Goal: Transaction & Acquisition: Purchase product/service

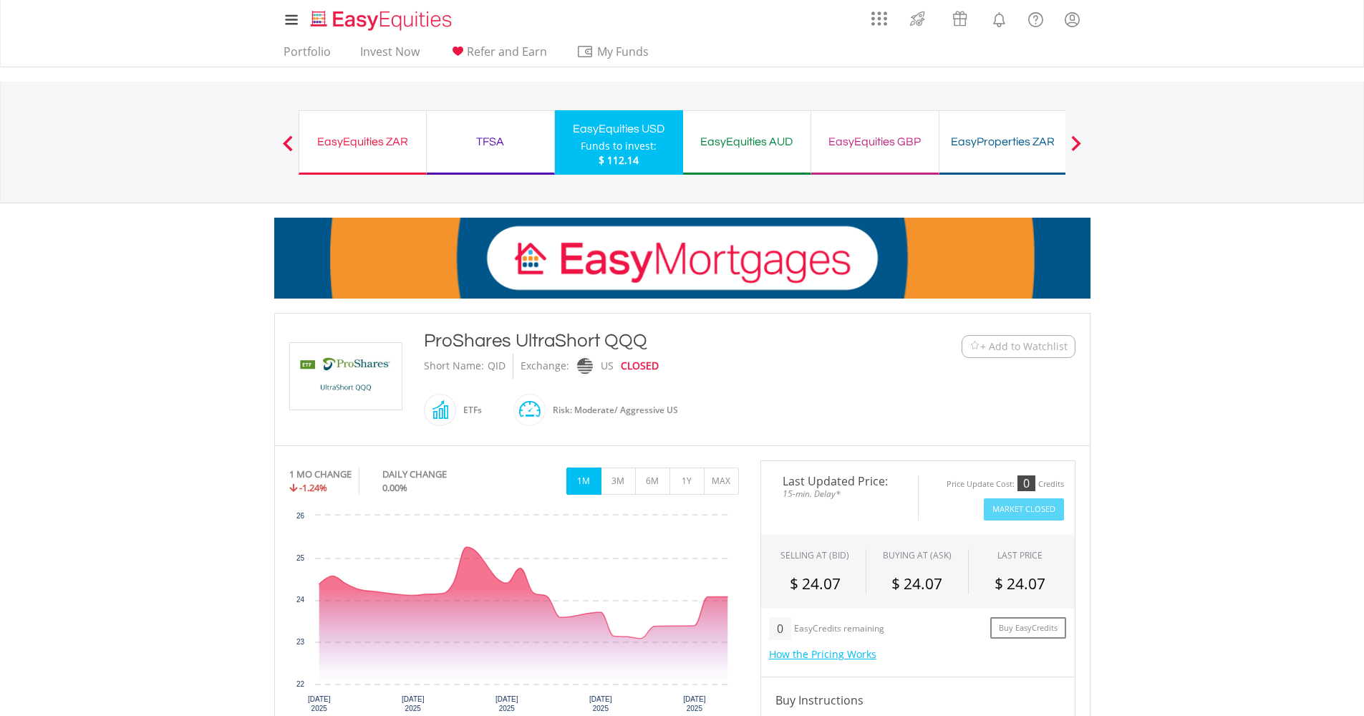
scroll to position [297, 0]
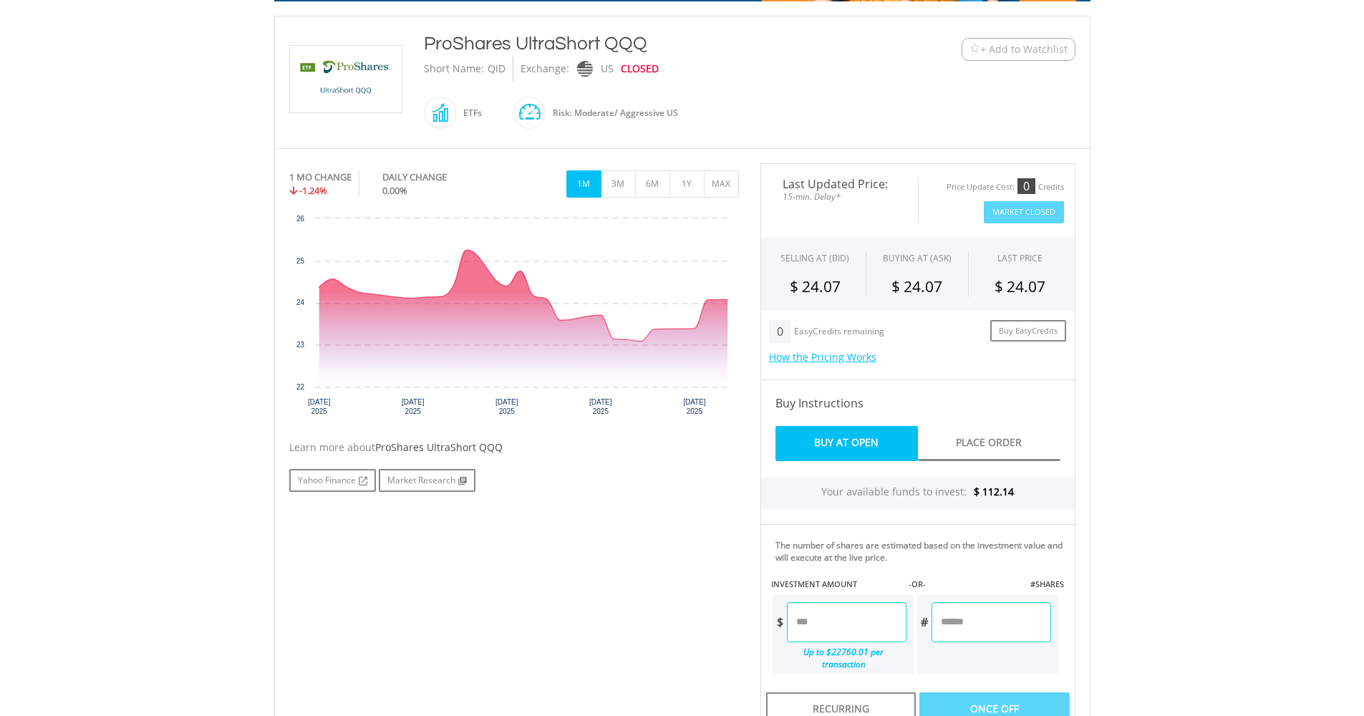
click at [840, 603] on input "number" at bounding box center [847, 622] width 120 height 40
type input "******"
type input "*****"
click at [650, 572] on div "No chart available. 1 MO CHANGE -1.24% DAILY CHANGE 0.00% 1M 3M 6M 1Y MAX Chart…" at bounding box center [681, 529] width 807 height 732
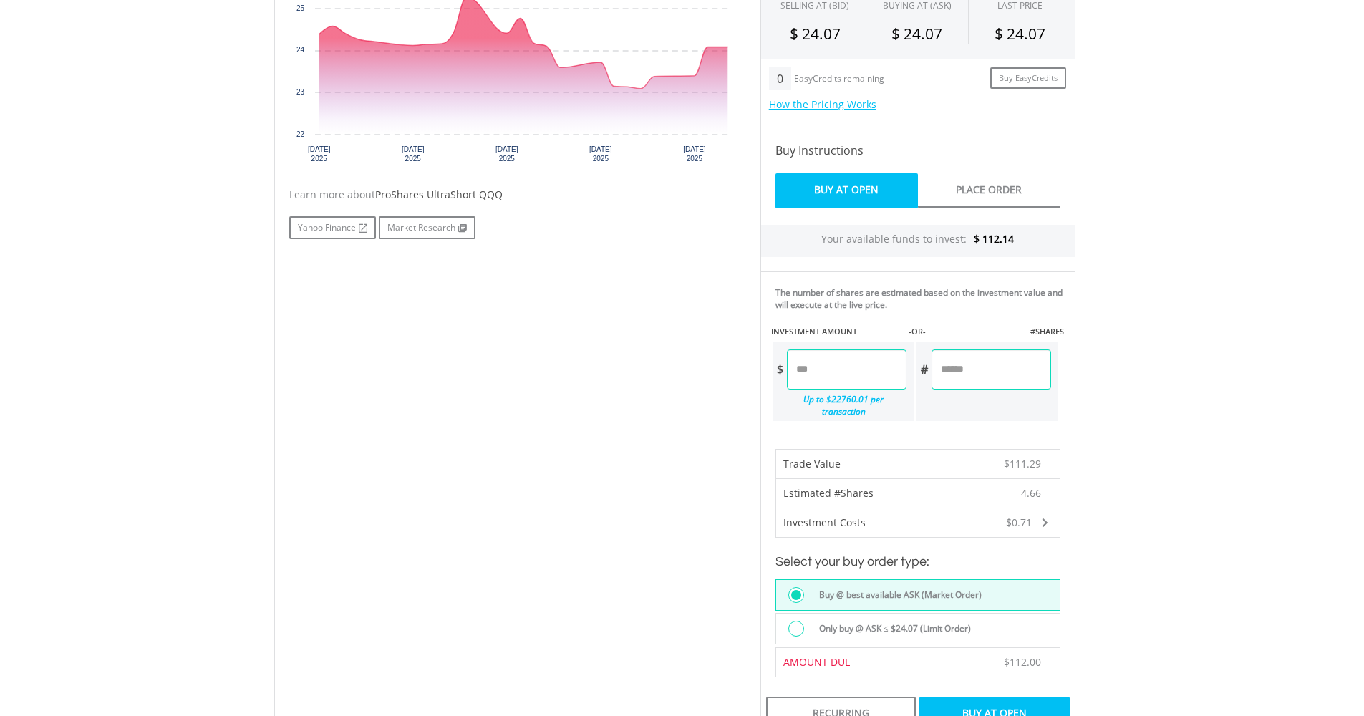
scroll to position [575, 0]
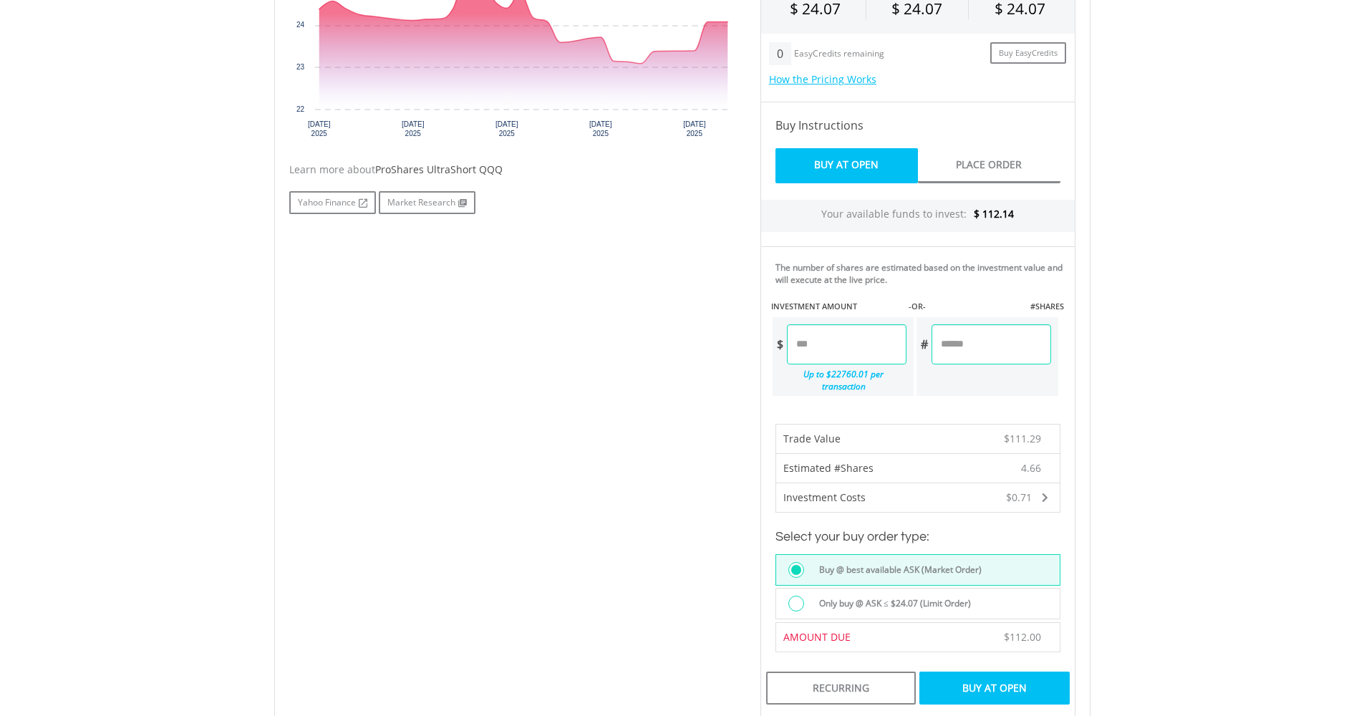
click at [987, 690] on div "Buy At Open" at bounding box center [994, 687] width 150 height 33
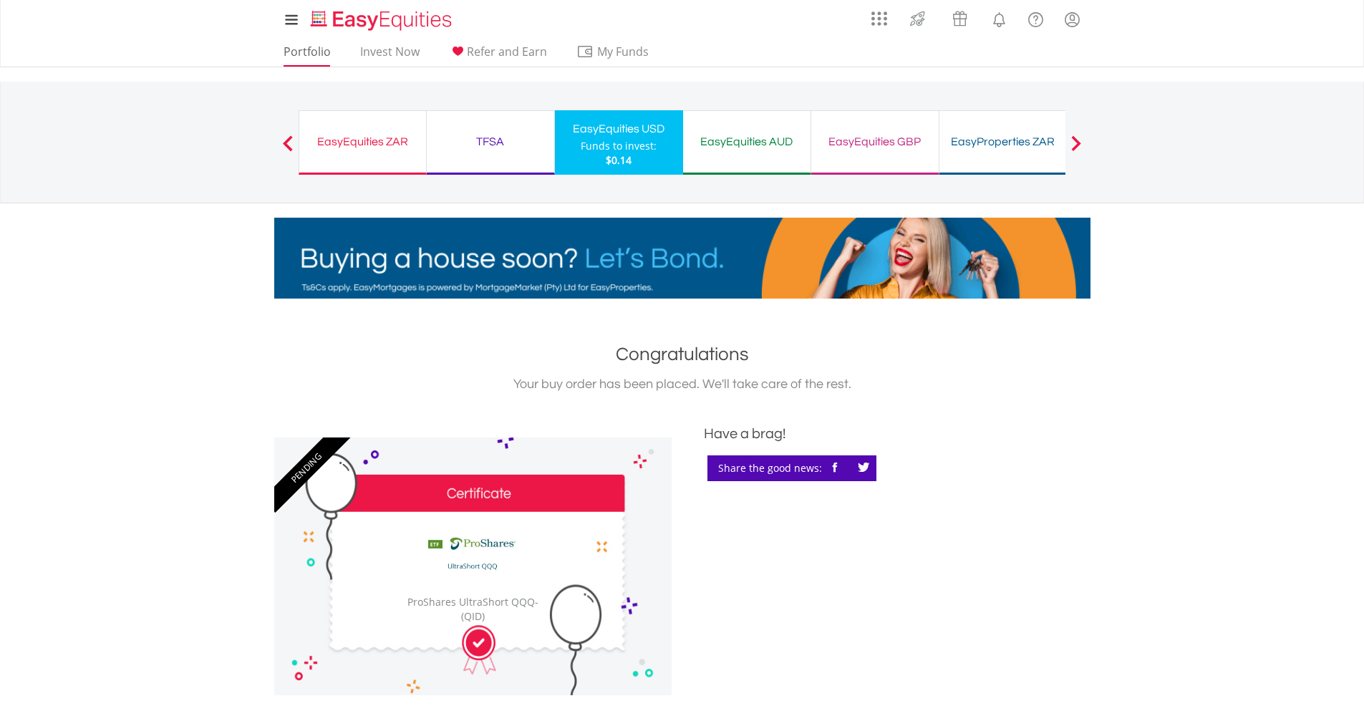
click at [321, 56] on link "Portfolio" at bounding box center [307, 55] width 59 height 22
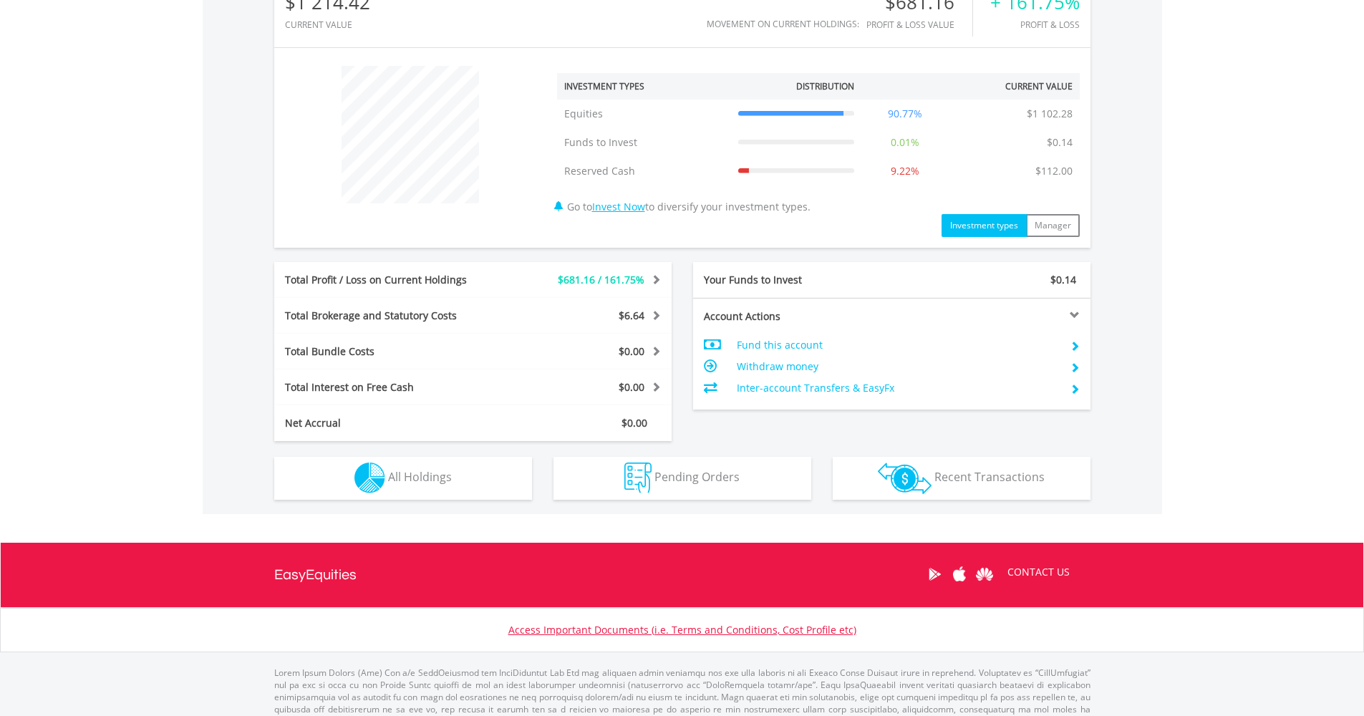
scroll to position [493, 0]
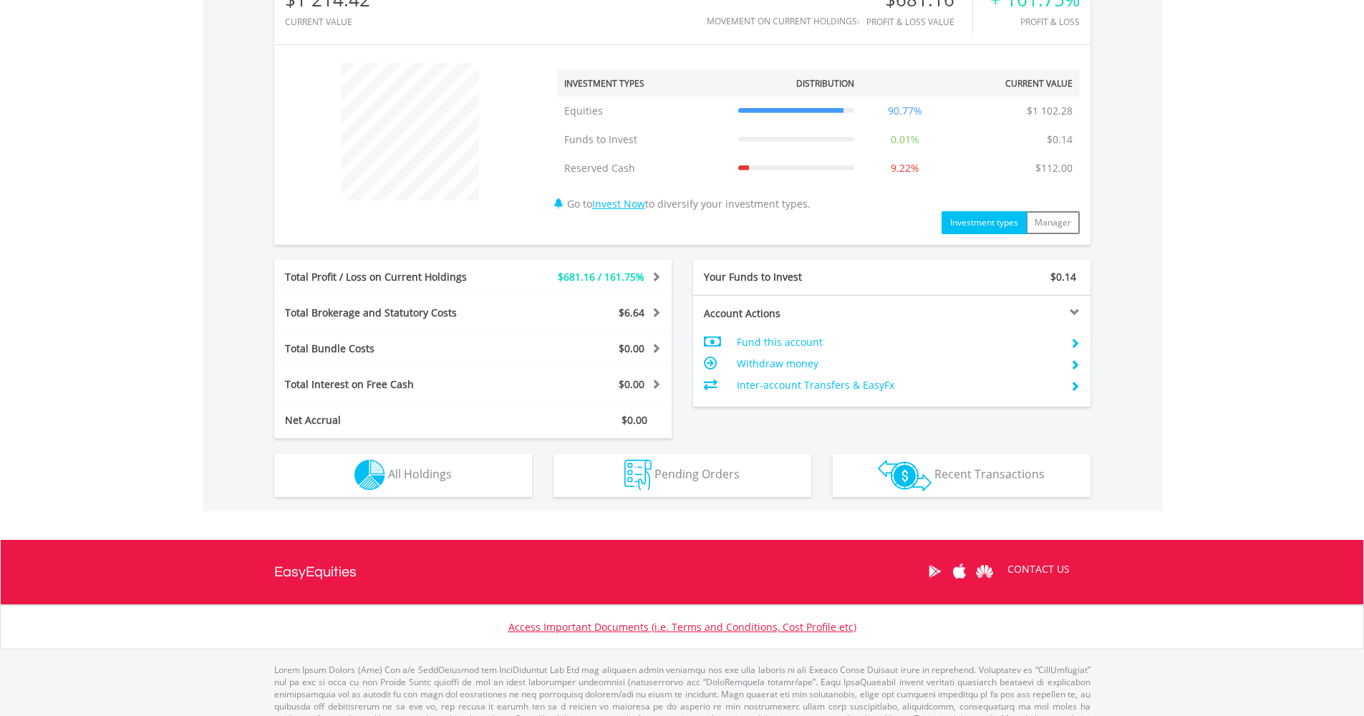
click at [452, 483] on button "Holdings All Holdings" at bounding box center [403, 475] width 258 height 43
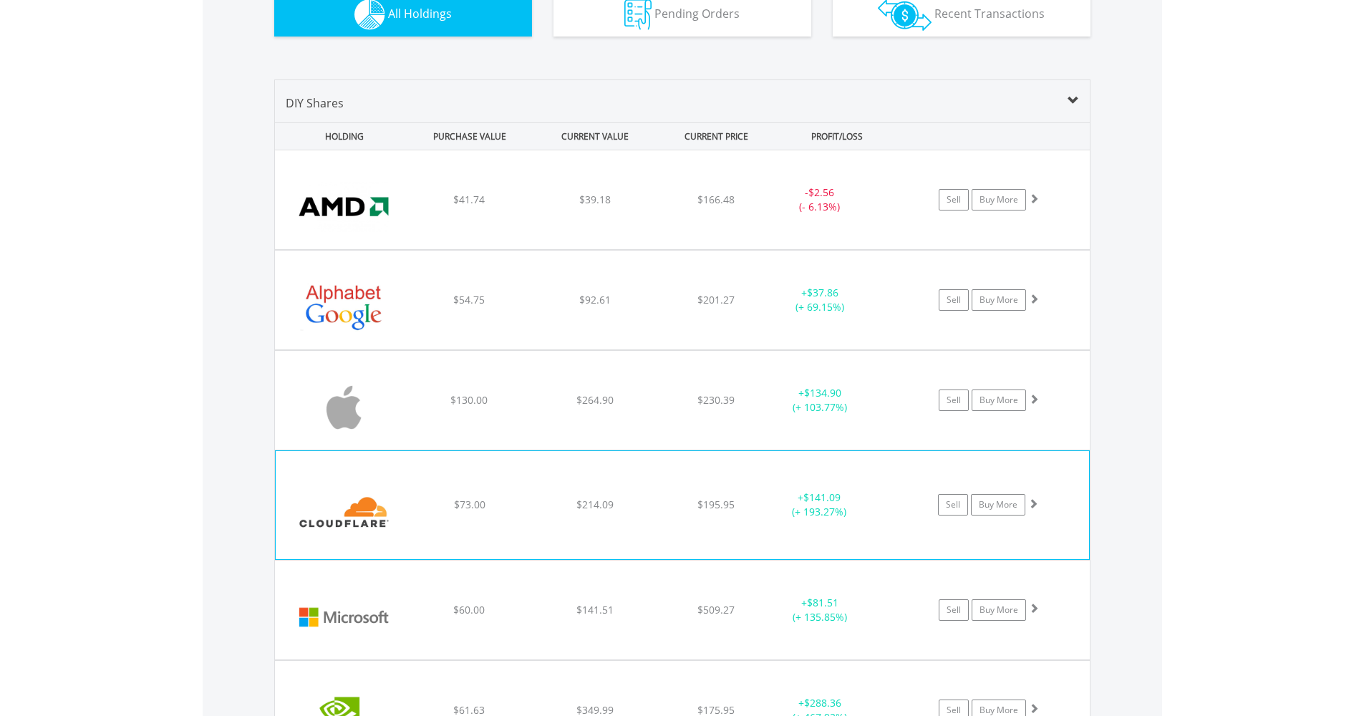
scroll to position [744, 0]
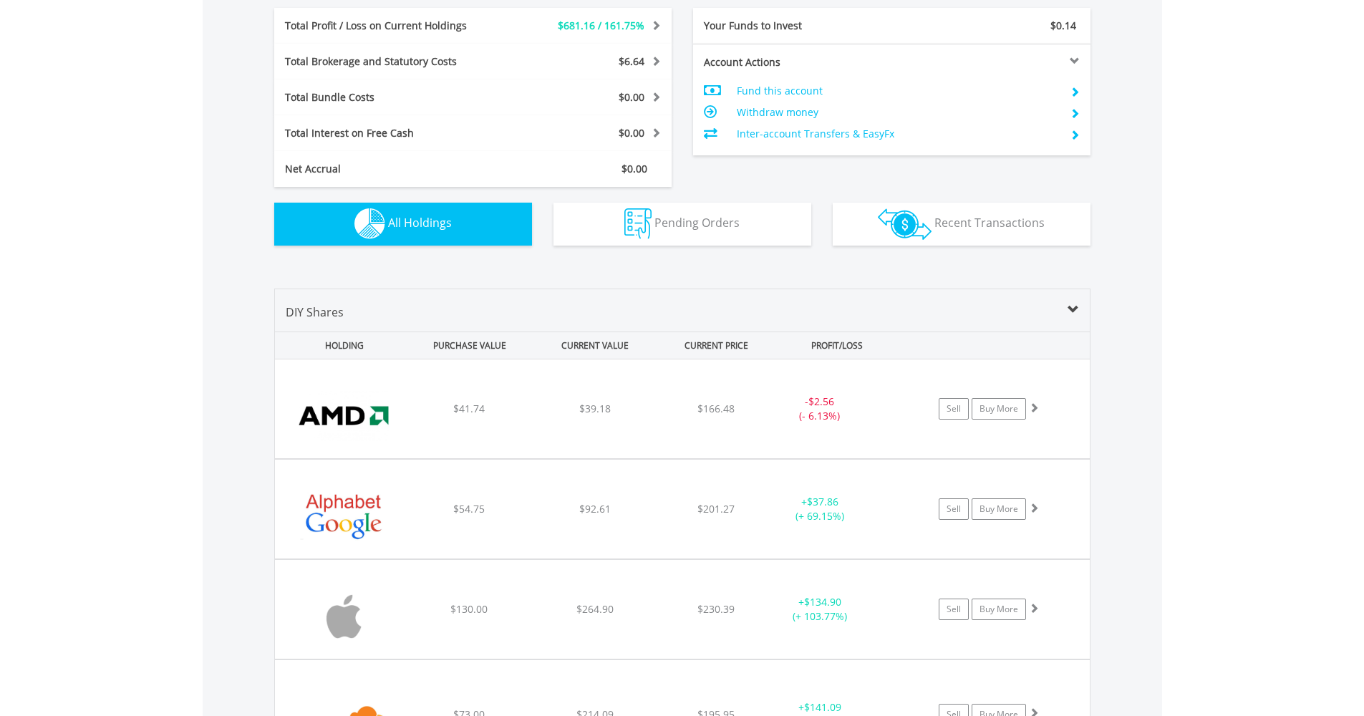
click at [668, 223] on span "Pending Orders" at bounding box center [696, 223] width 85 height 16
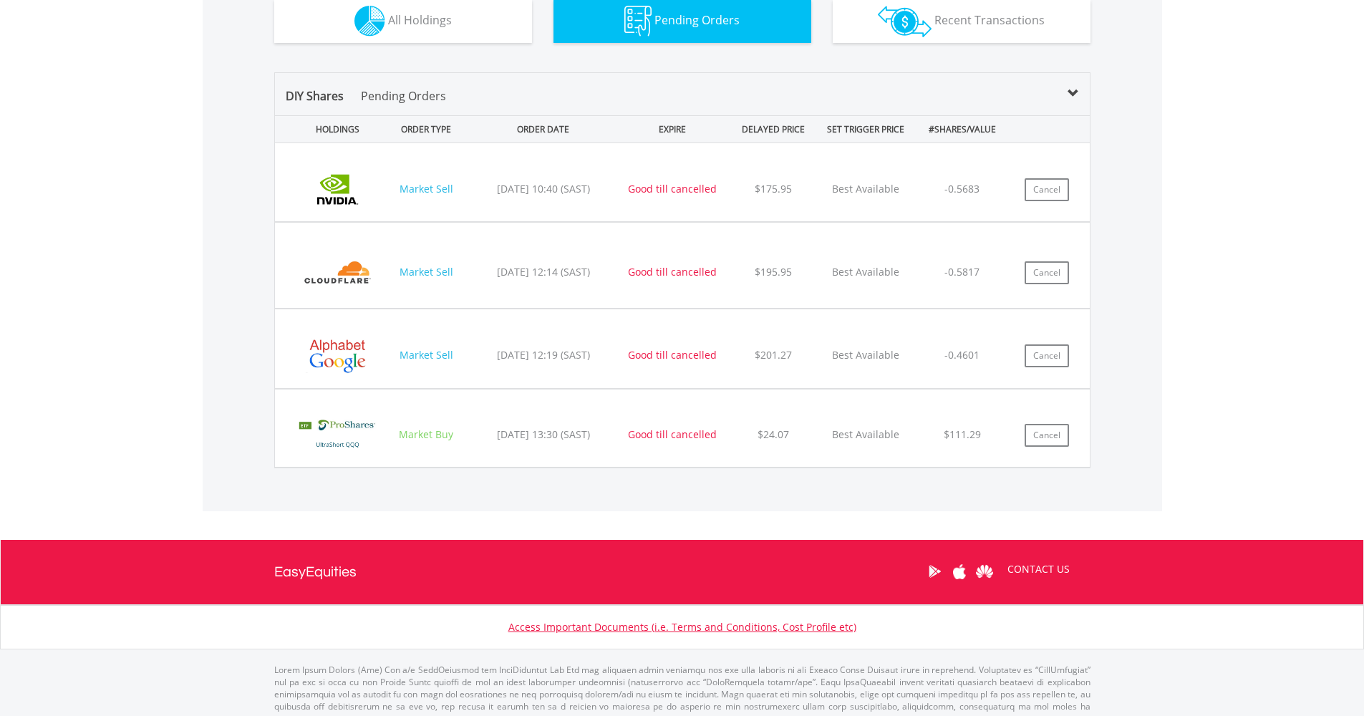
scroll to position [718, 0]
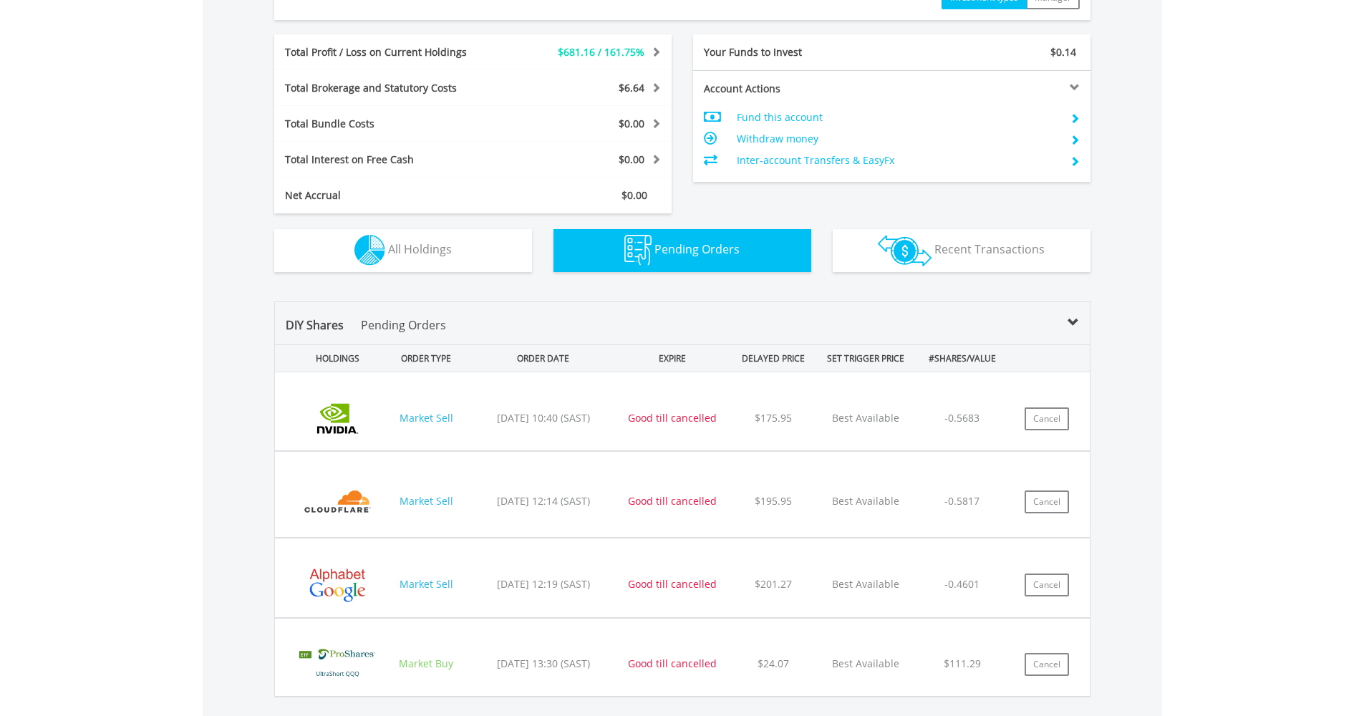
click at [433, 263] on button "Holdings All Holdings" at bounding box center [403, 250] width 258 height 43
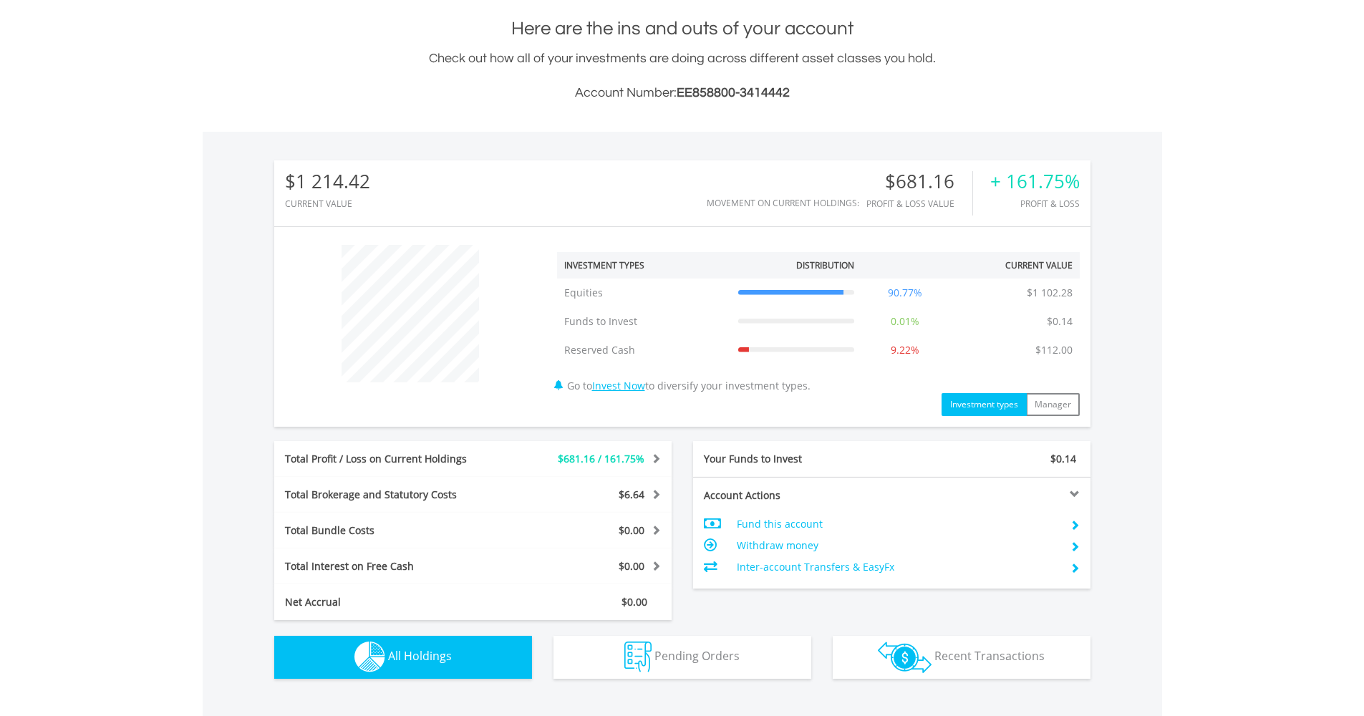
scroll to position [308, 0]
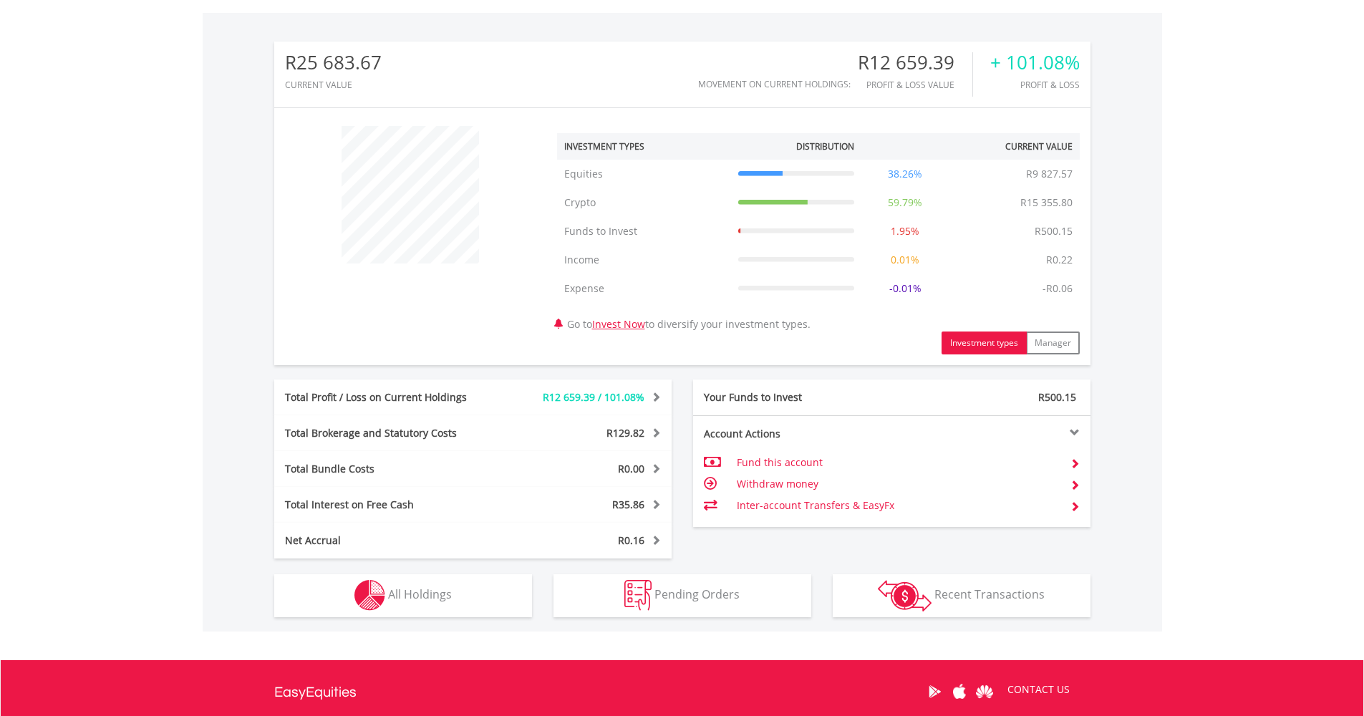
scroll to position [570, 0]
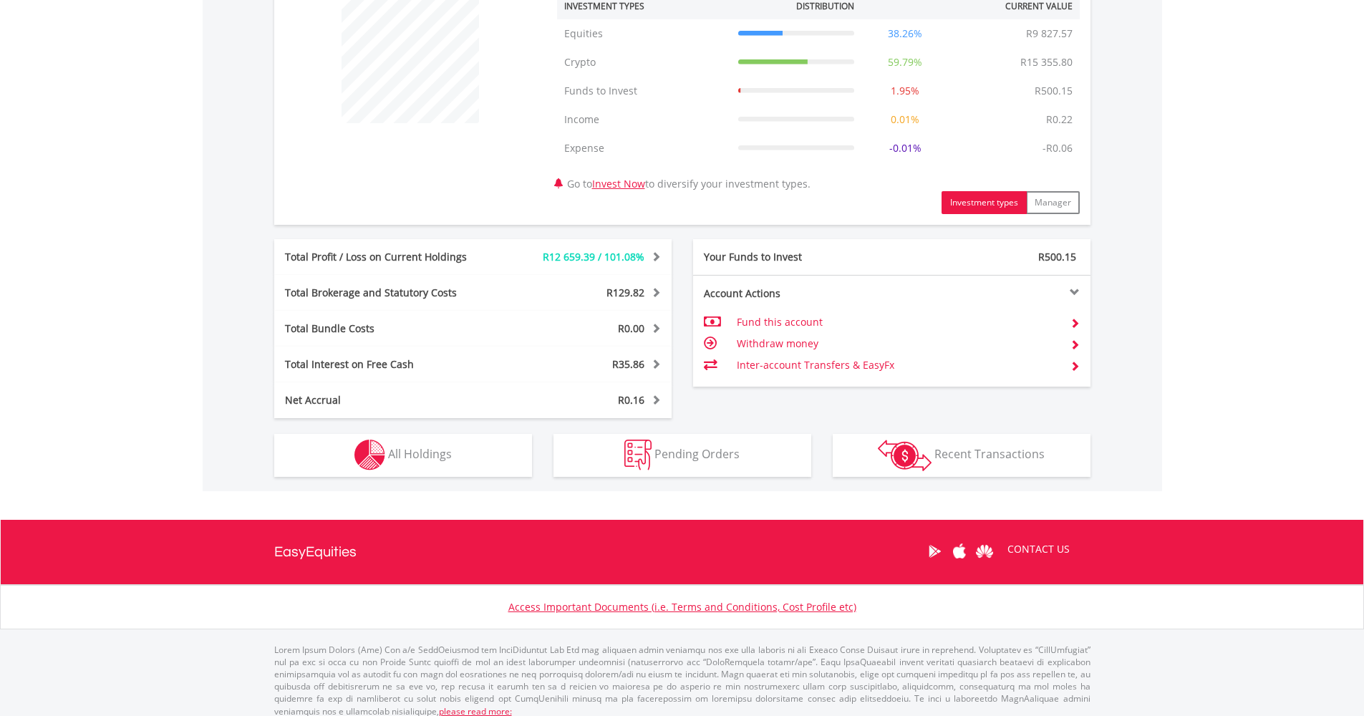
click at [387, 459] on button "Holdings All Holdings" at bounding box center [403, 455] width 258 height 43
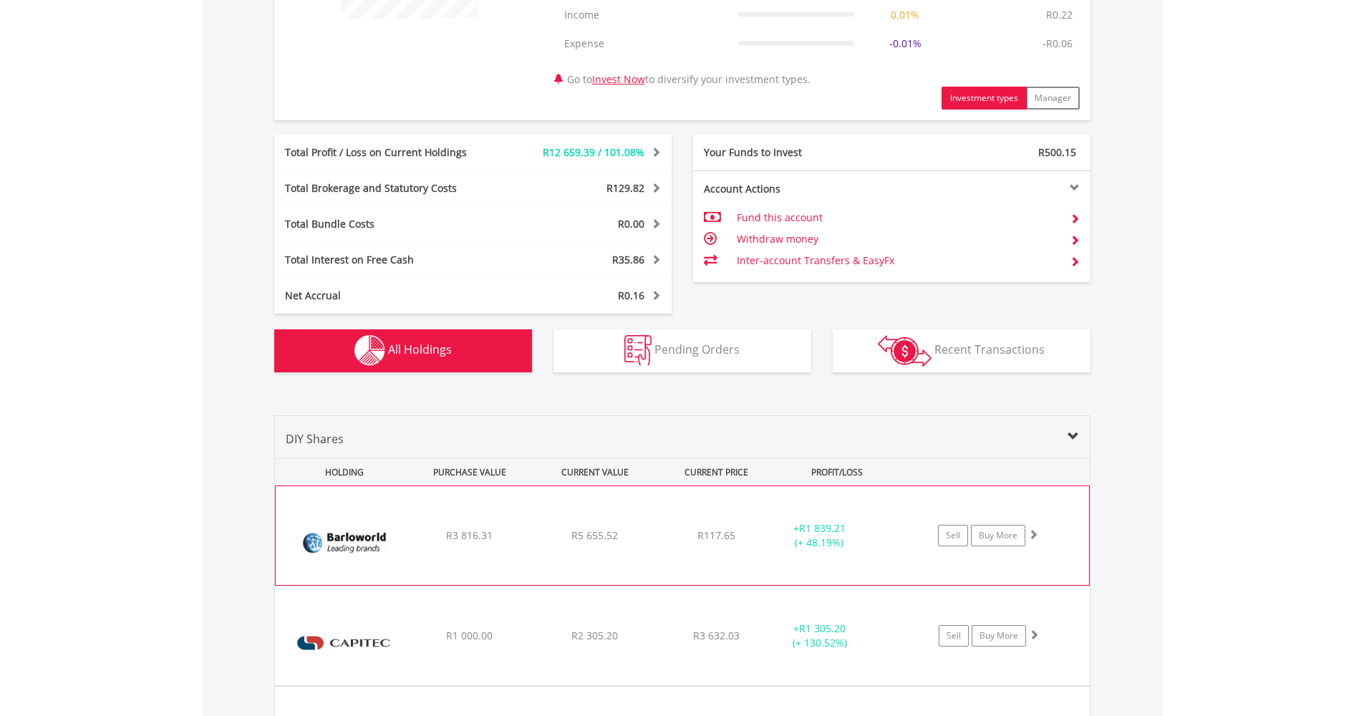
scroll to position [784, 0]
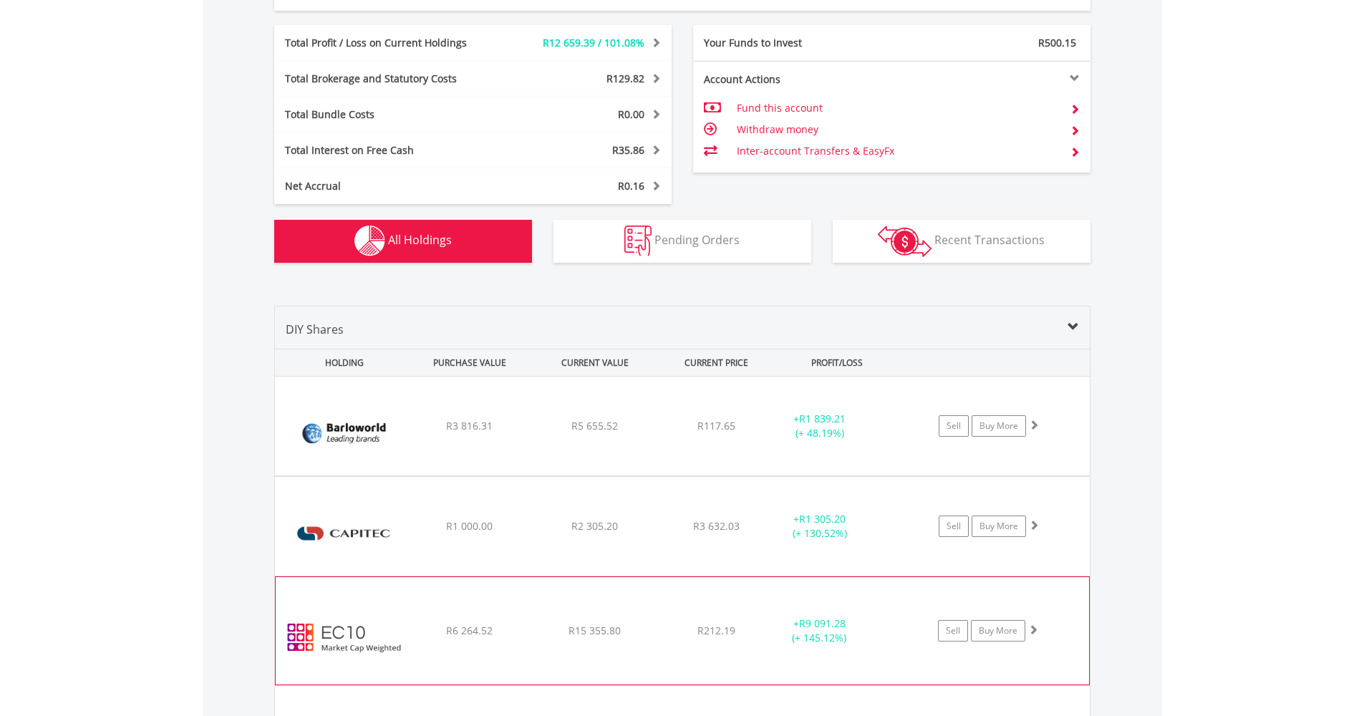
click at [729, 432] on span "R212.19" at bounding box center [716, 426] width 38 height 14
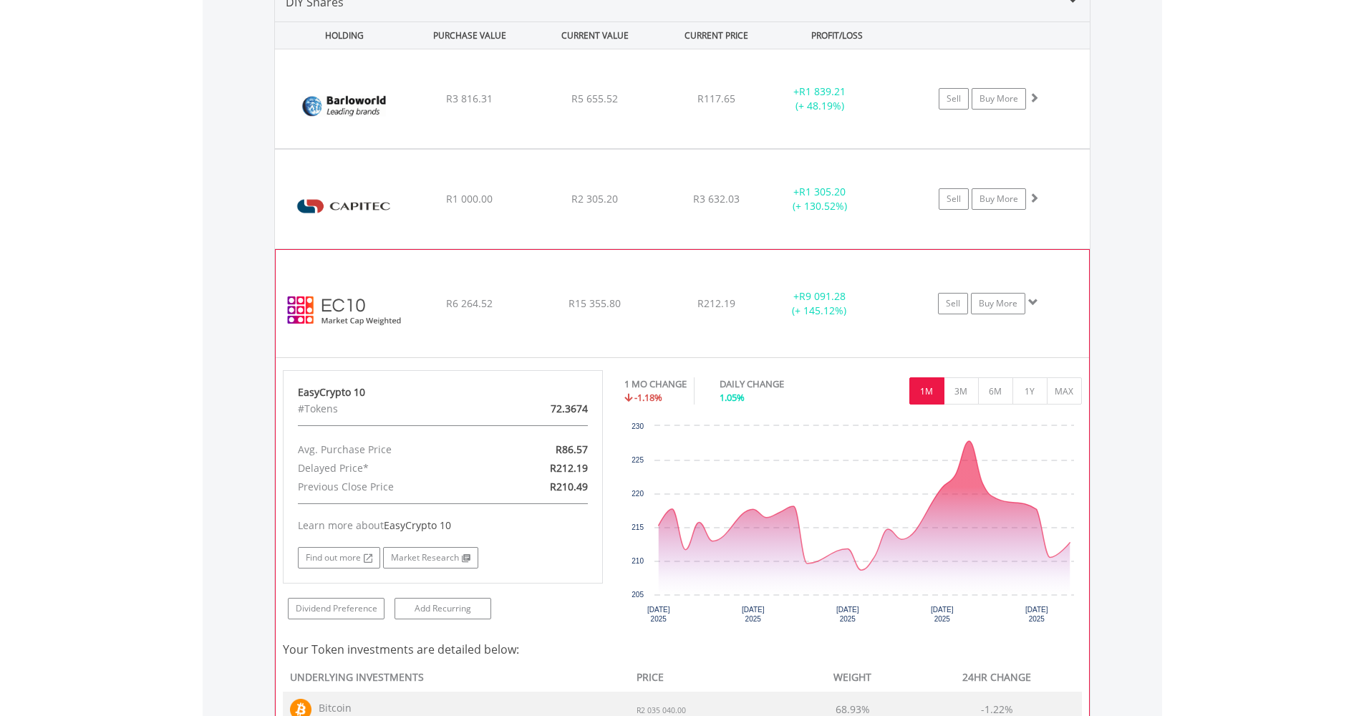
scroll to position [1227, 0]
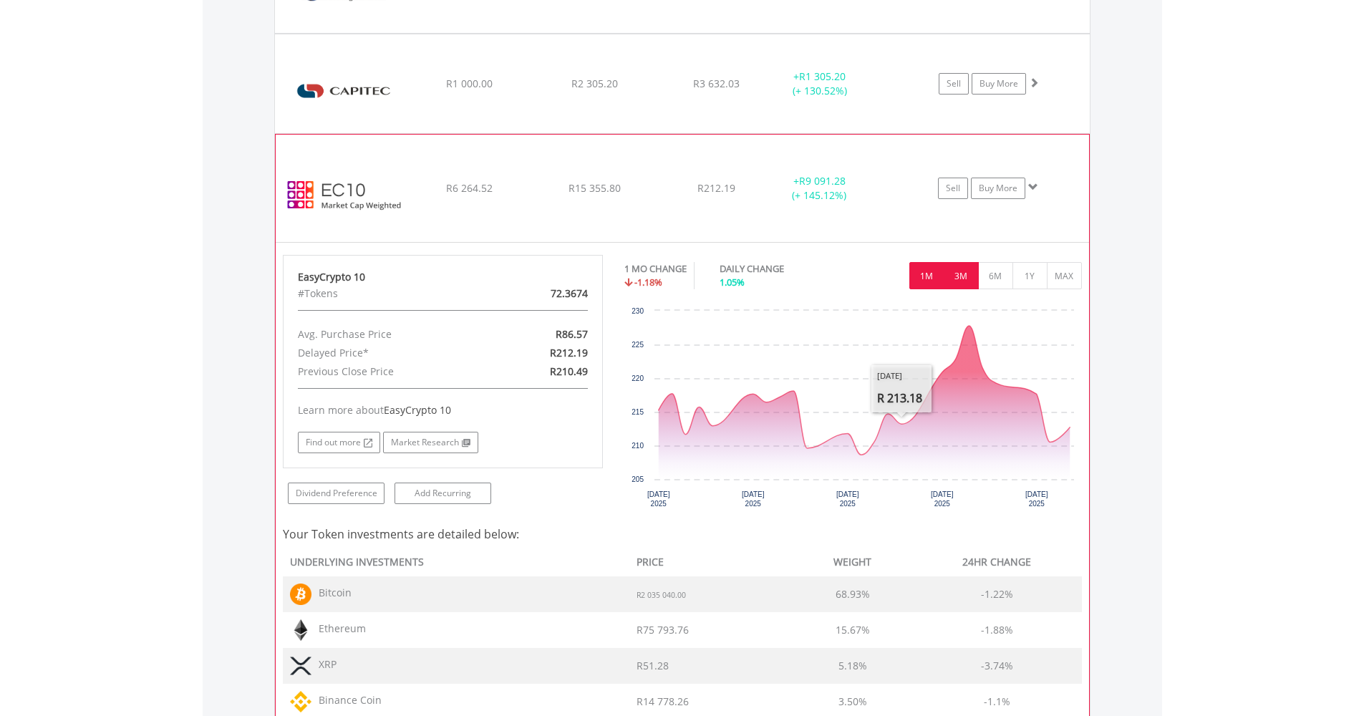
click at [968, 276] on button "3M" at bounding box center [960, 275] width 35 height 27
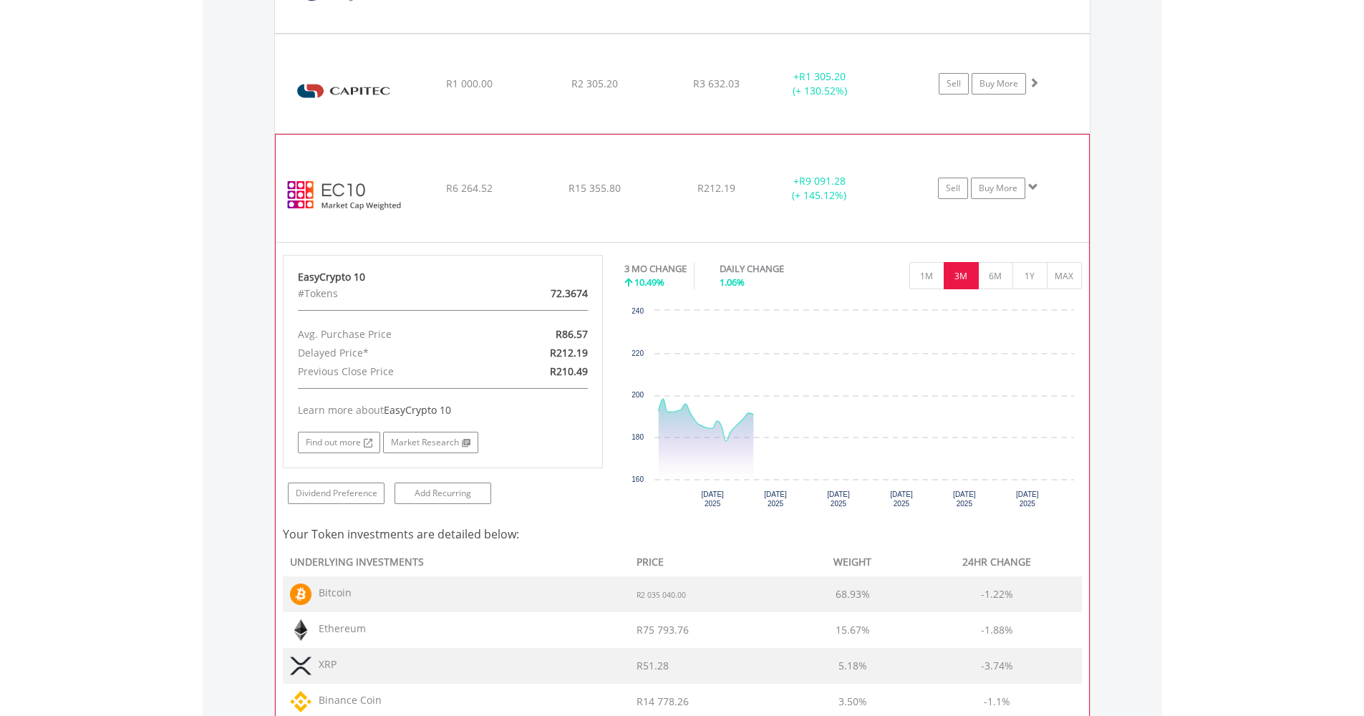
click at [999, 278] on button "6M" at bounding box center [995, 275] width 35 height 27
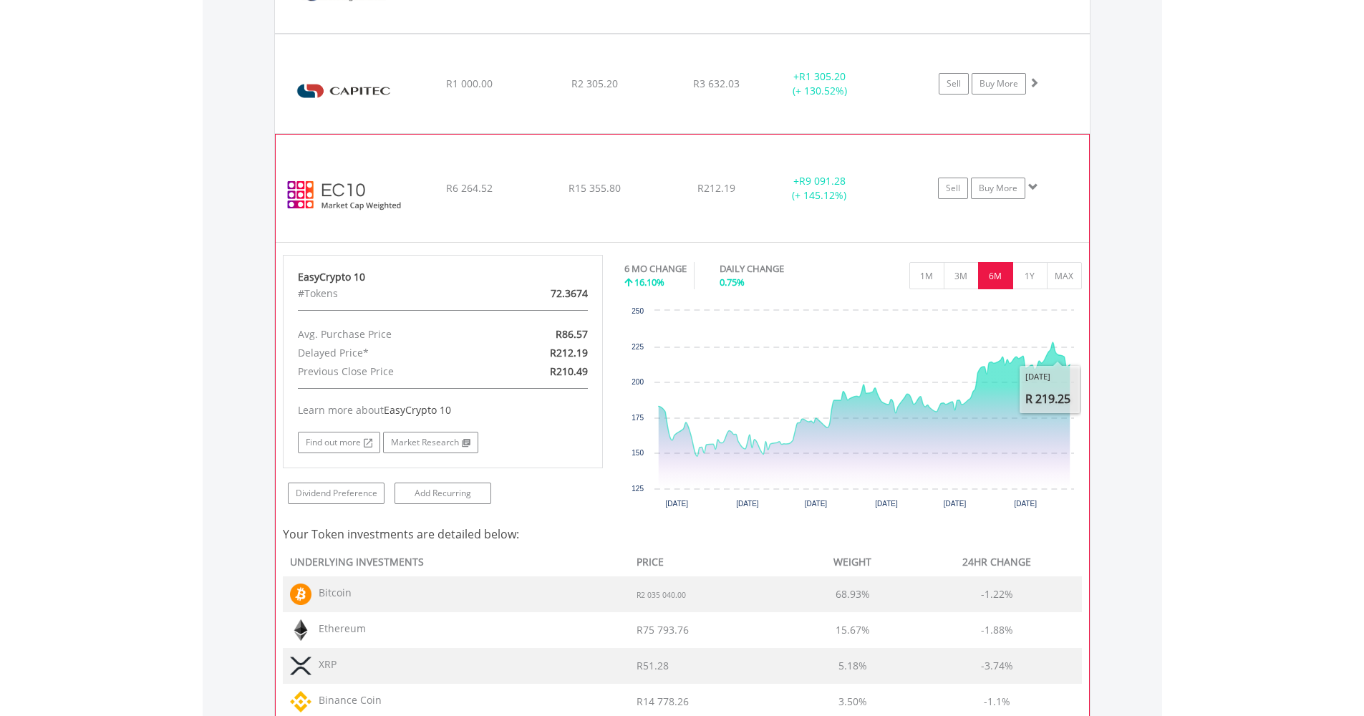
click at [1020, 273] on button "1Y" at bounding box center [1029, 275] width 35 height 27
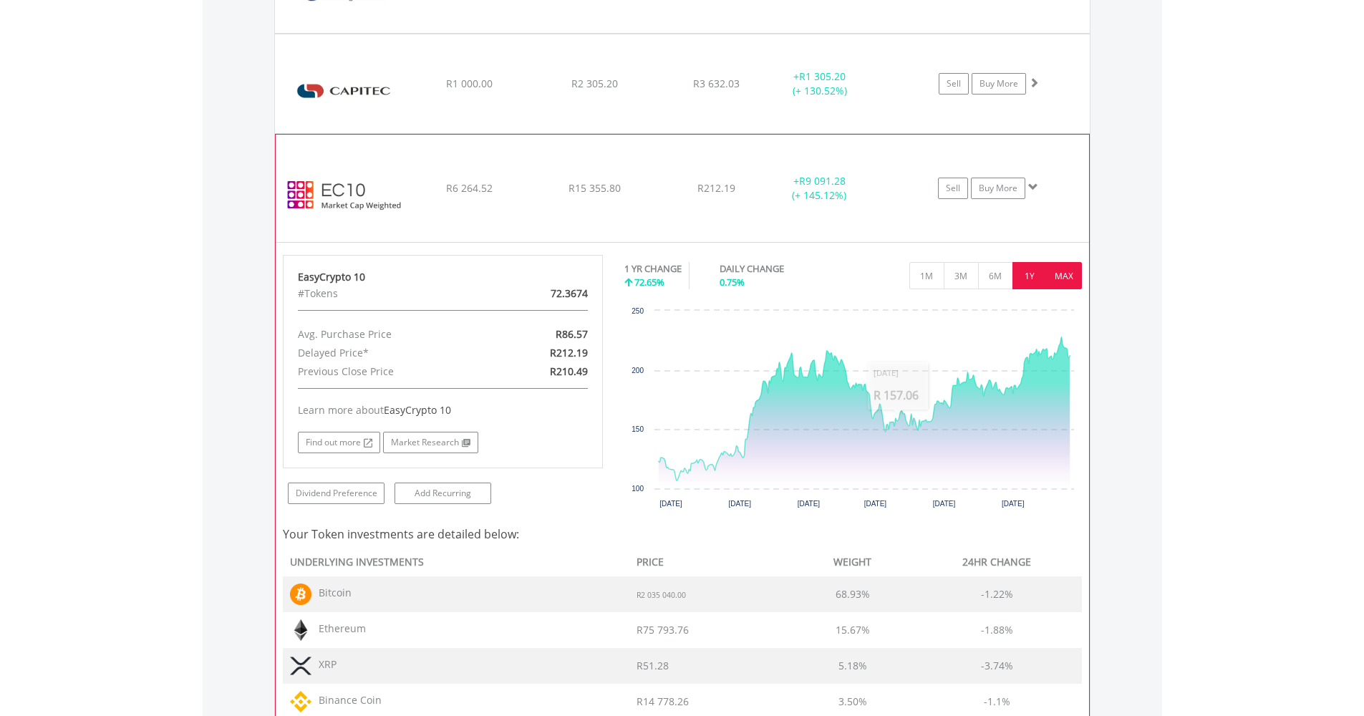
click at [1060, 275] on button "MAX" at bounding box center [1063, 275] width 35 height 27
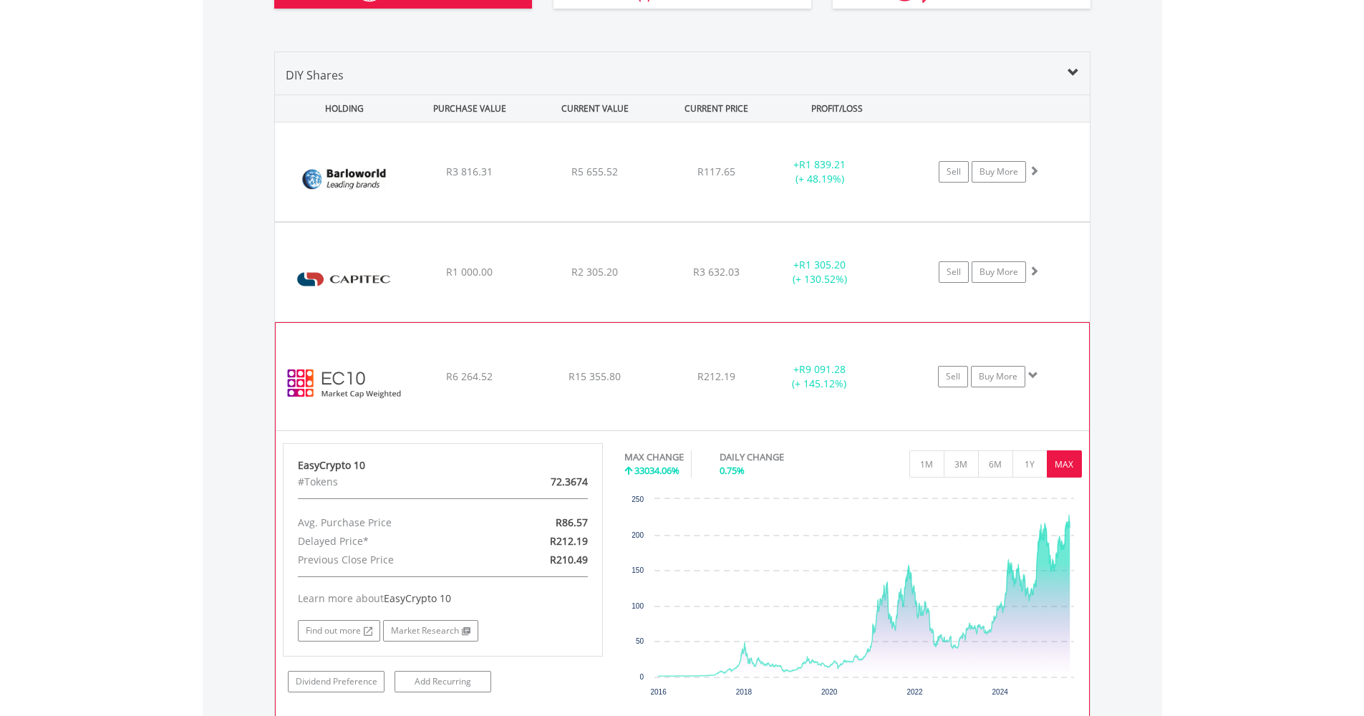
scroll to position [974, 0]
